Goal: Find specific page/section: Find specific page/section

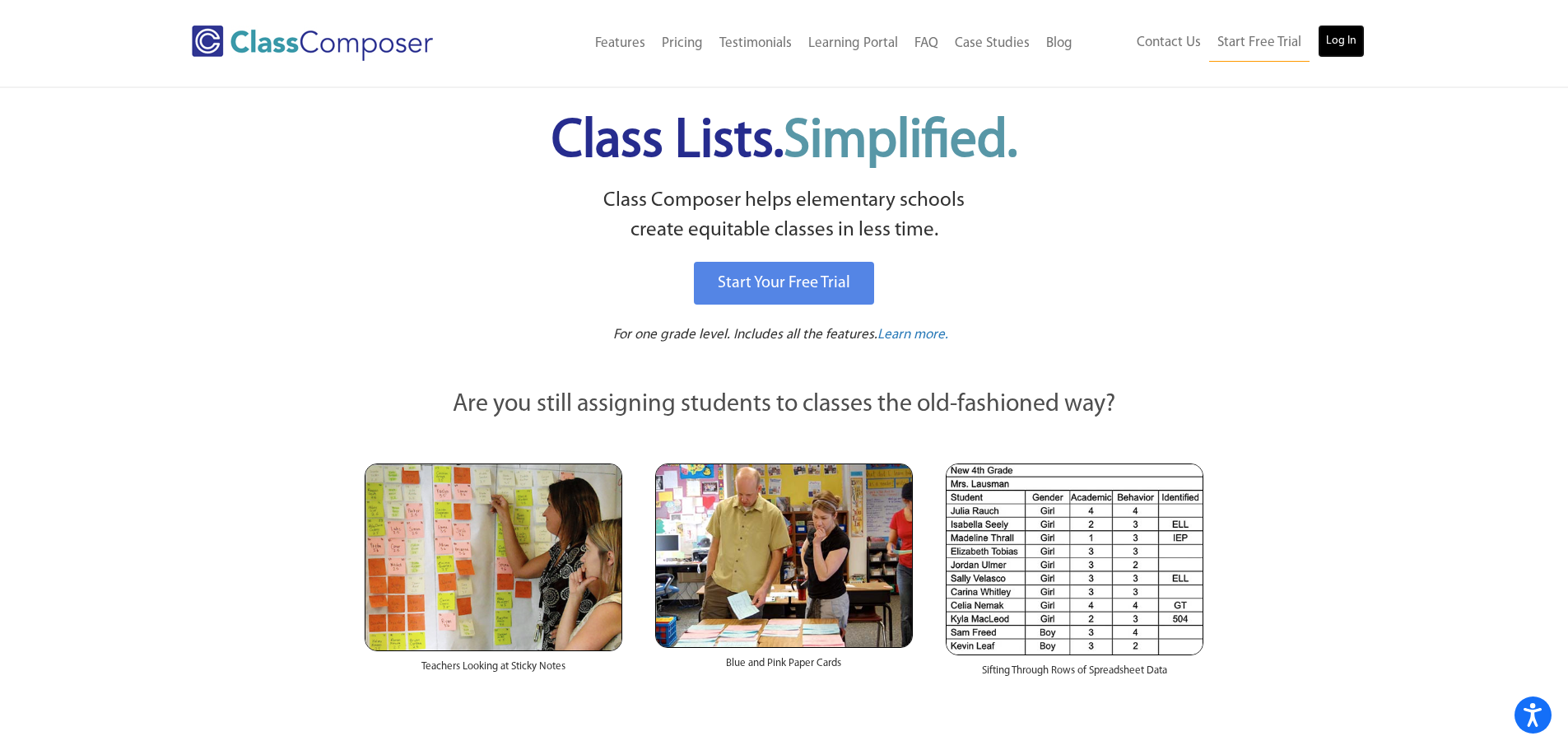
click at [1338, 38] on link "Log In" at bounding box center [1341, 41] width 47 height 33
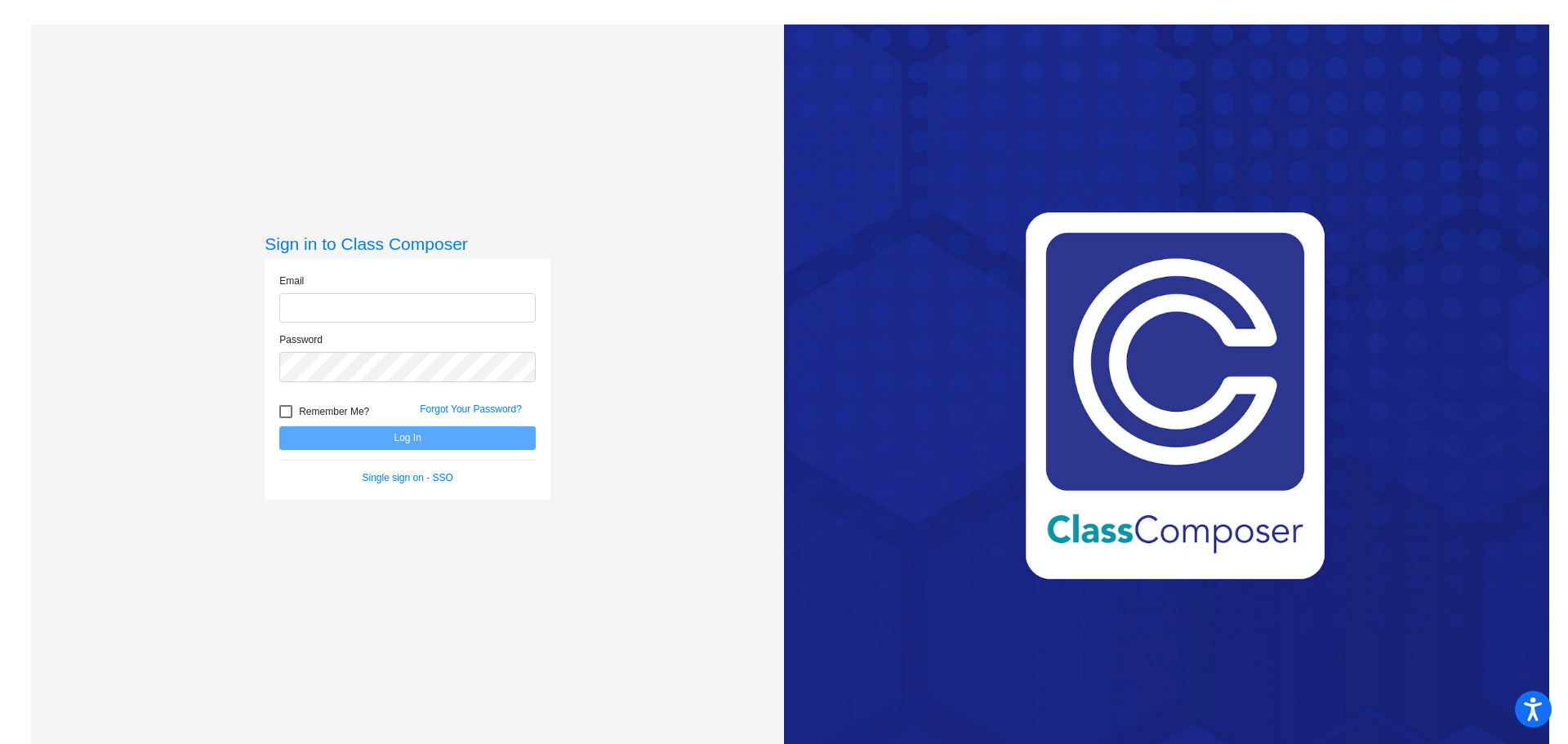
click at [365, 308] on input "email" at bounding box center [407, 308] width 256 height 30
type input "[EMAIL_ADDRESS][DOMAIN_NAME]"
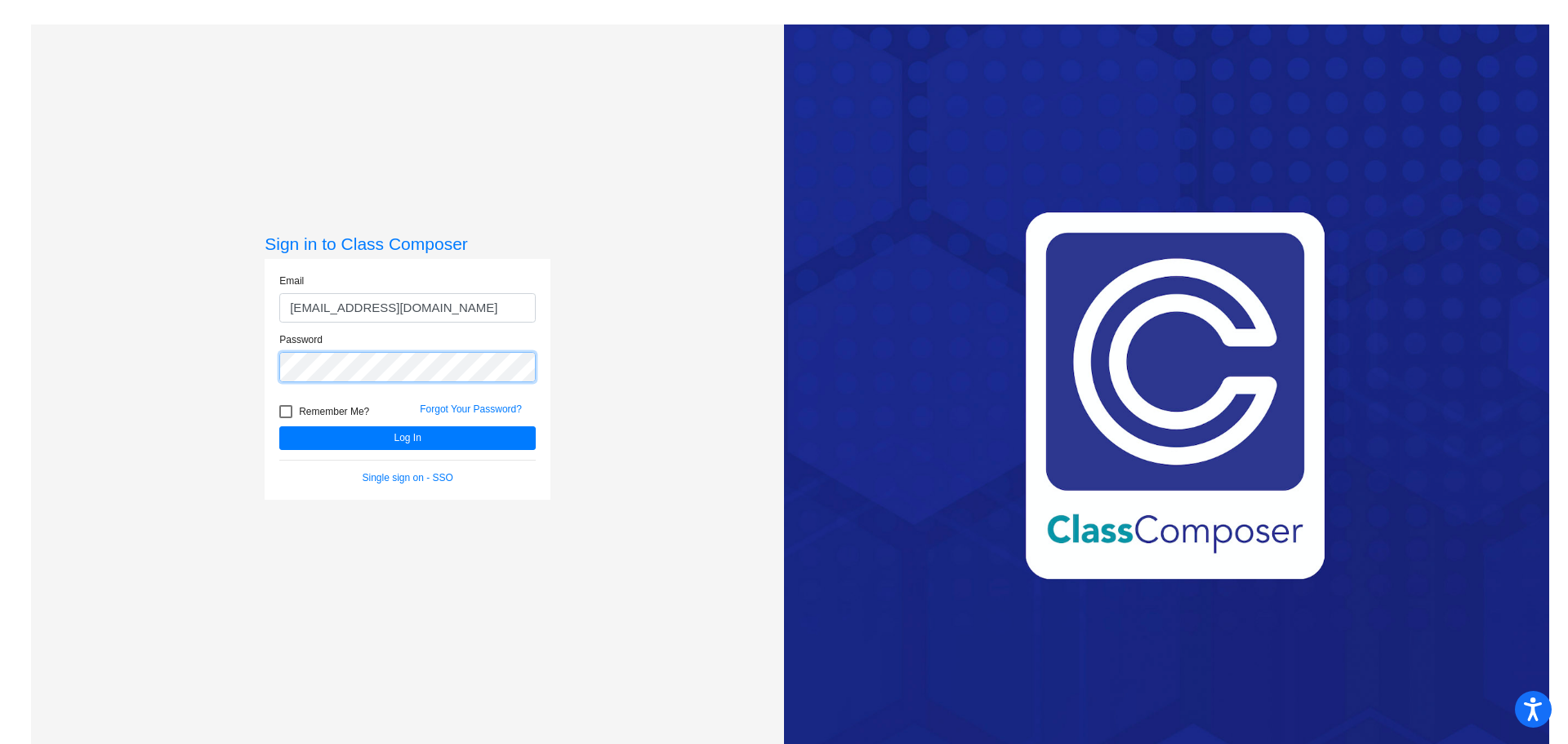
click at [279, 427] on button "Log In" at bounding box center [407, 438] width 256 height 24
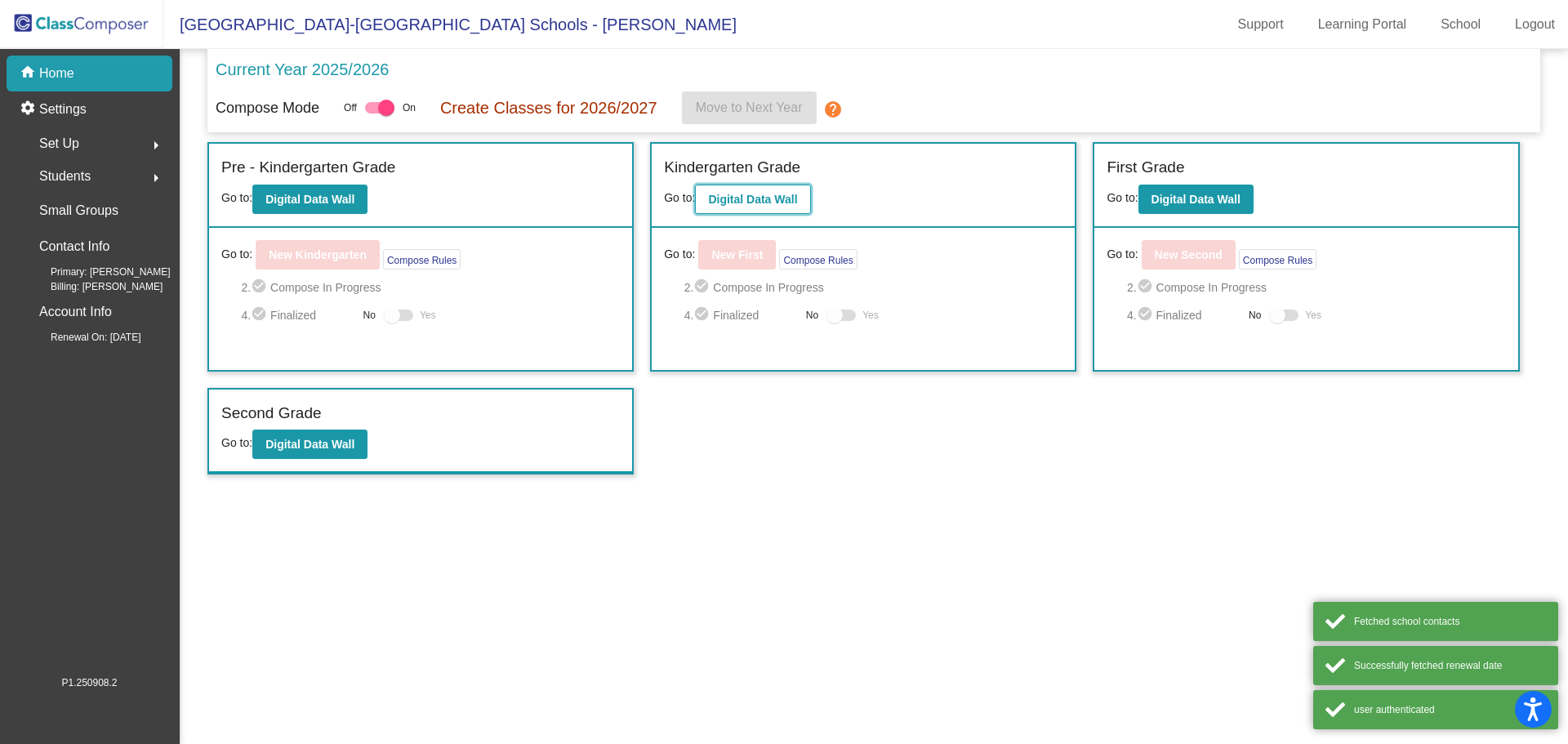
click at [763, 191] on button "Digital Data Wall" at bounding box center [753, 199] width 115 height 29
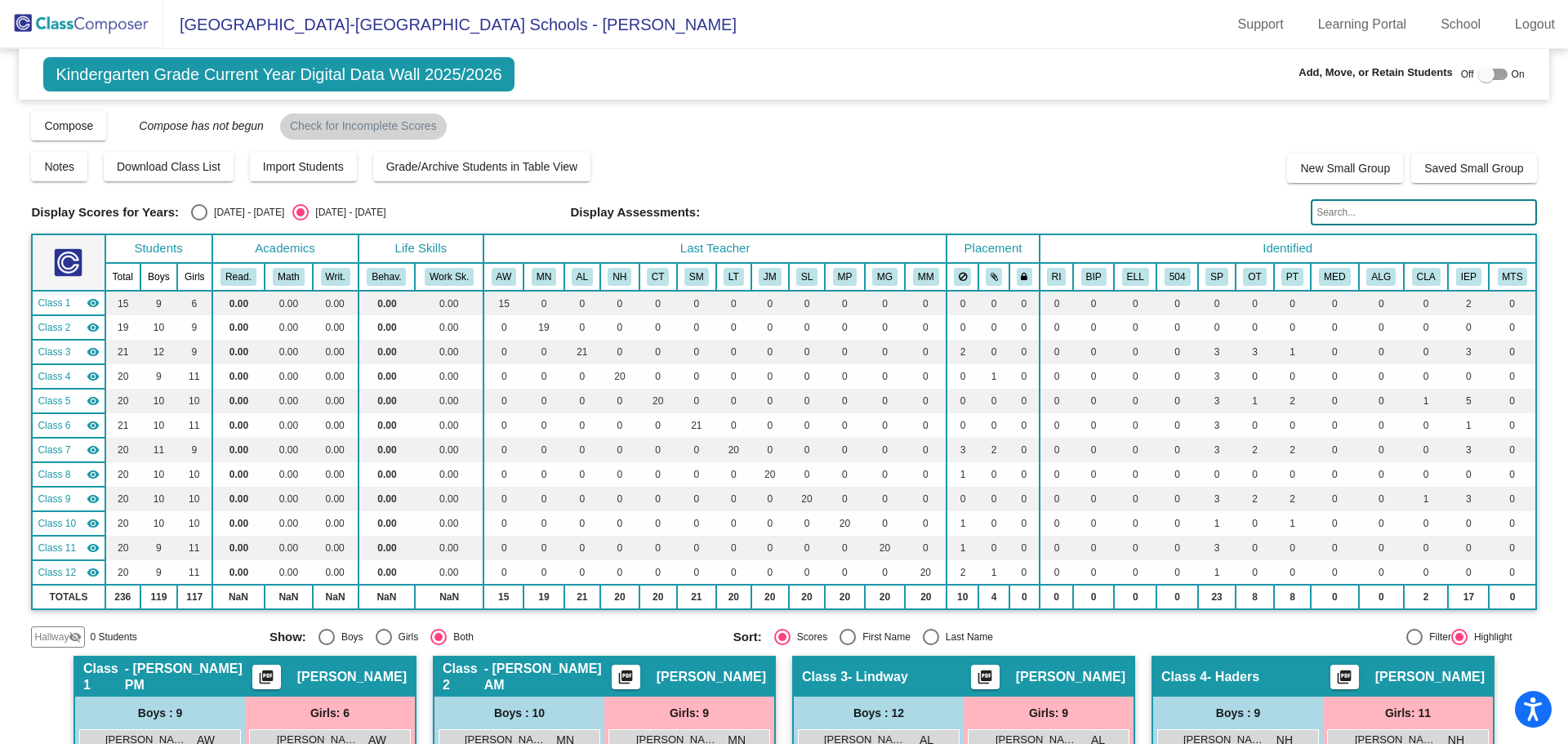
click at [1359, 210] on input "text" at bounding box center [1423, 213] width 225 height 27
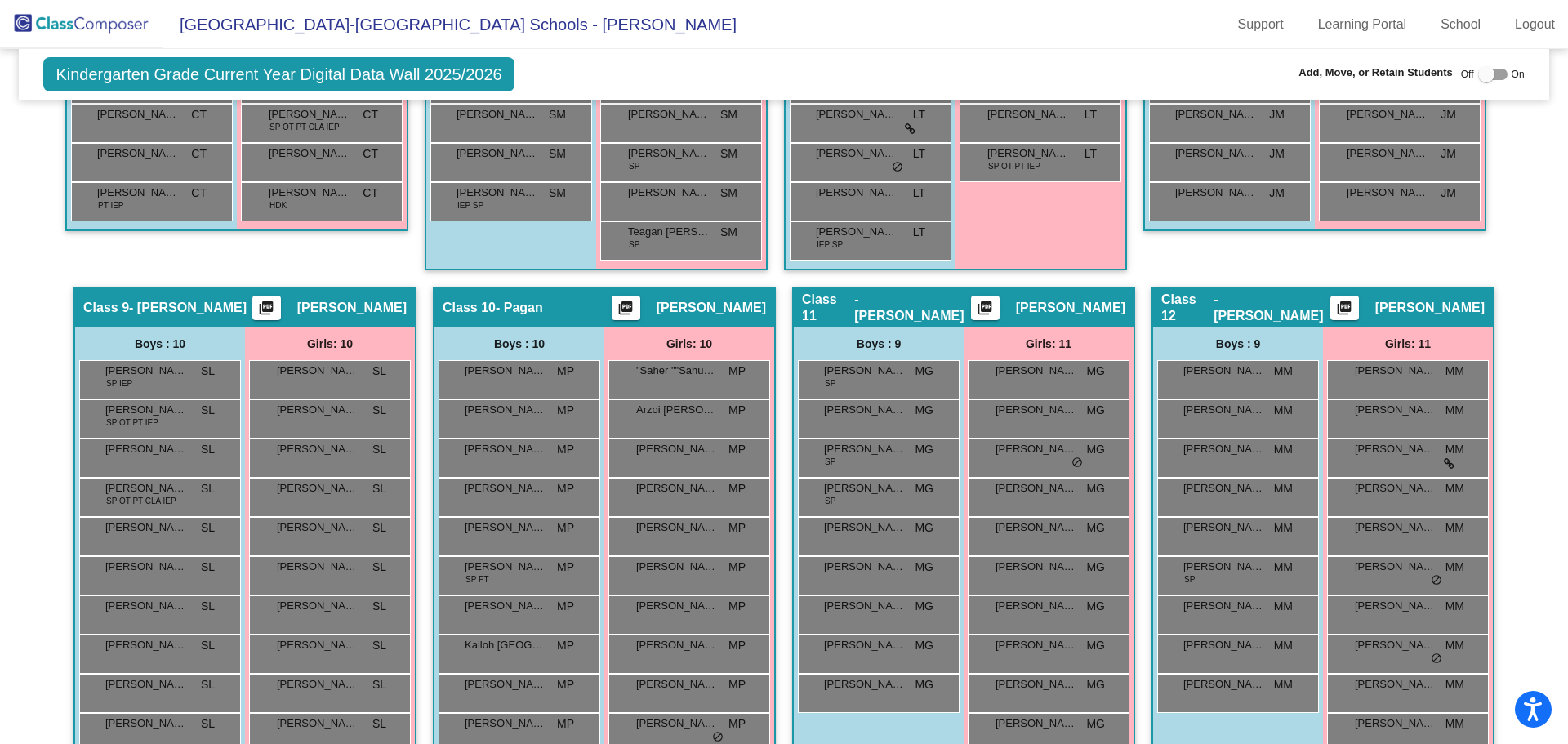
scroll to position [1544, 0]
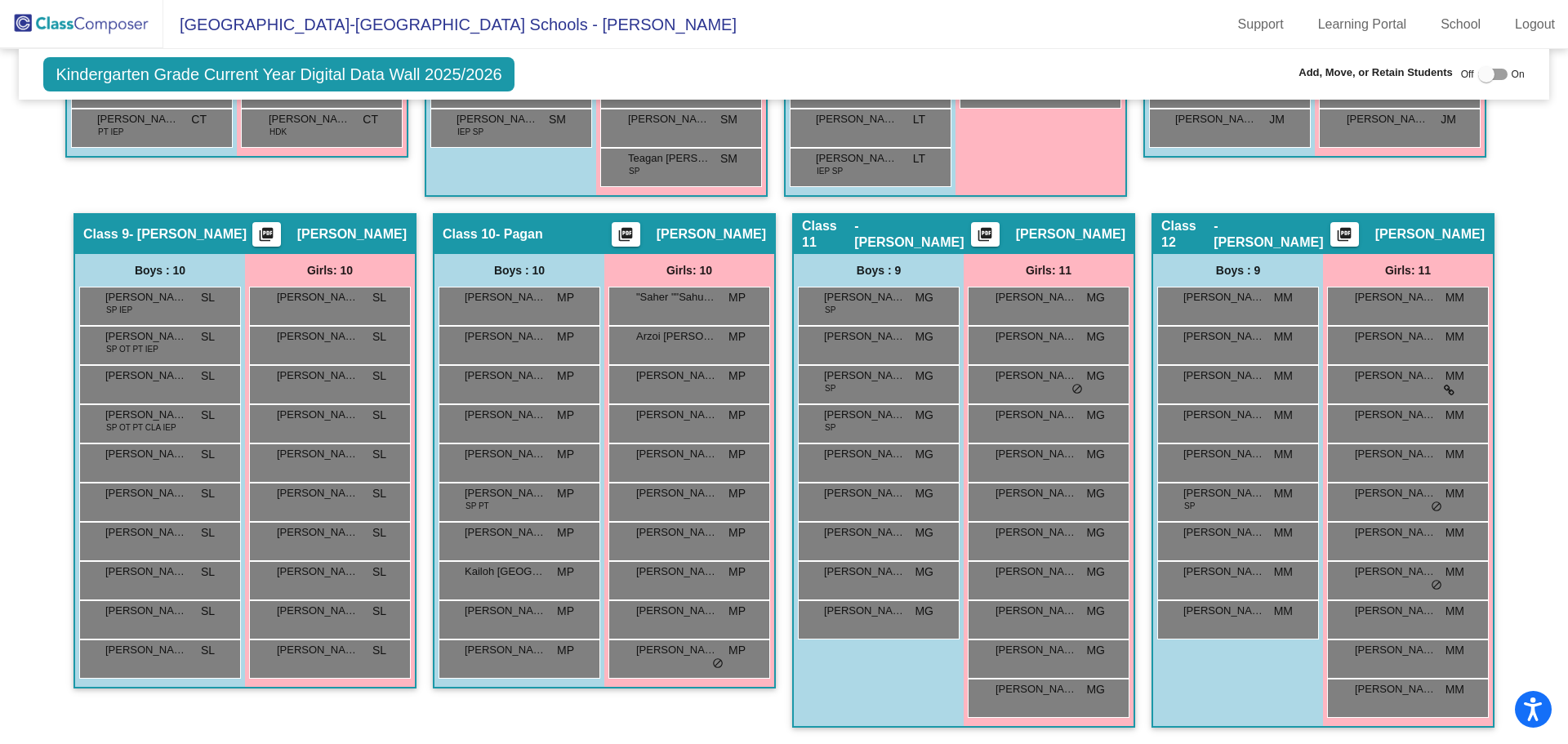
type input "[PERSON_NAME]"
